Goal: Information Seeking & Learning: Check status

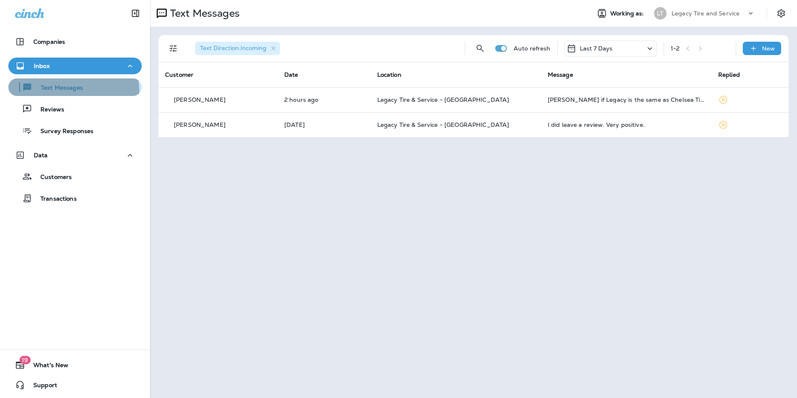
click at [55, 92] on p "Text Messages" at bounding box center [58, 88] width 50 height 8
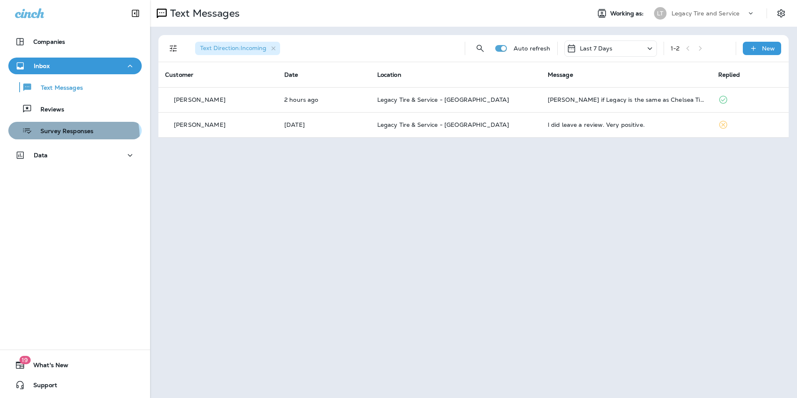
click at [58, 138] on button "Survey Responses" at bounding box center [74, 131] width 133 height 18
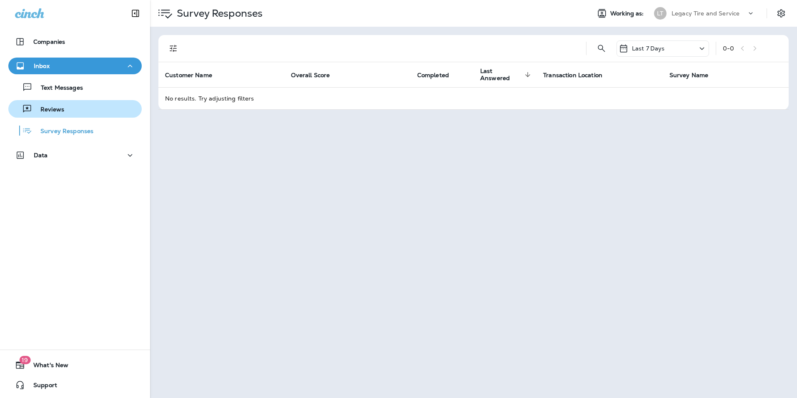
click at [84, 115] on button "Reviews" at bounding box center [74, 109] width 133 height 18
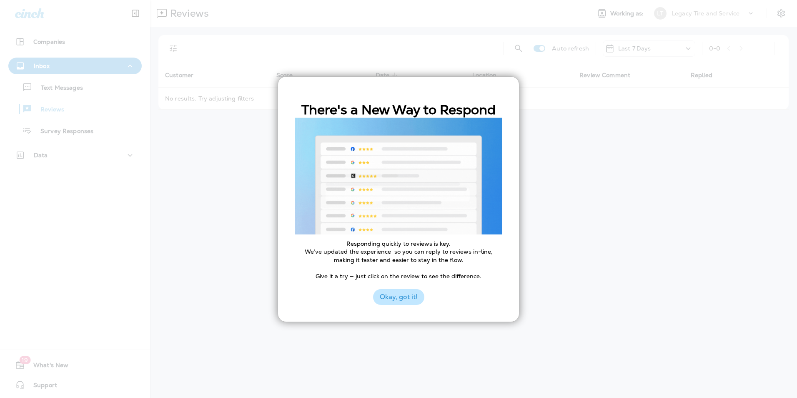
click at [401, 298] on button "Okay, got it!" at bounding box center [398, 297] width 51 height 16
